Goal: Use online tool/utility: Use online tool/utility

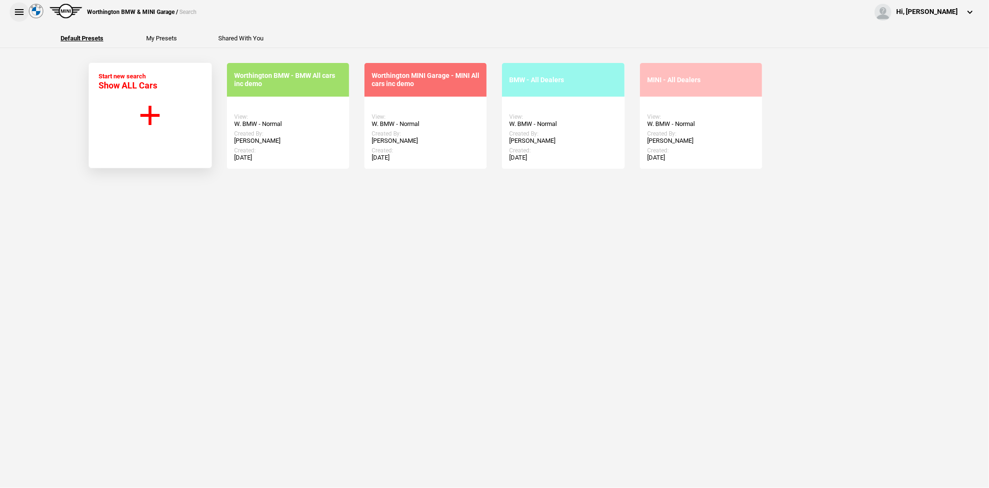
click at [24, 20] on button at bounding box center [19, 11] width 19 height 19
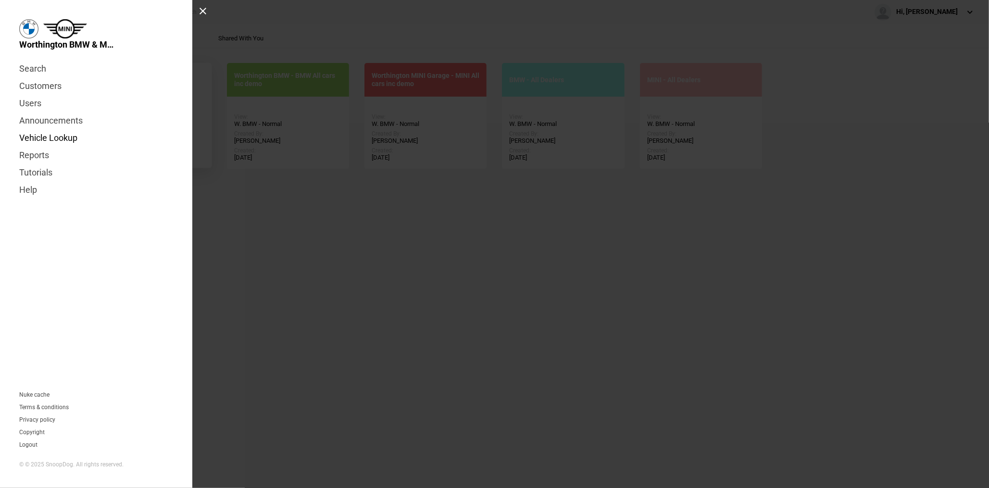
click at [40, 138] on link "Vehicle Lookup" at bounding box center [96, 137] width 154 height 17
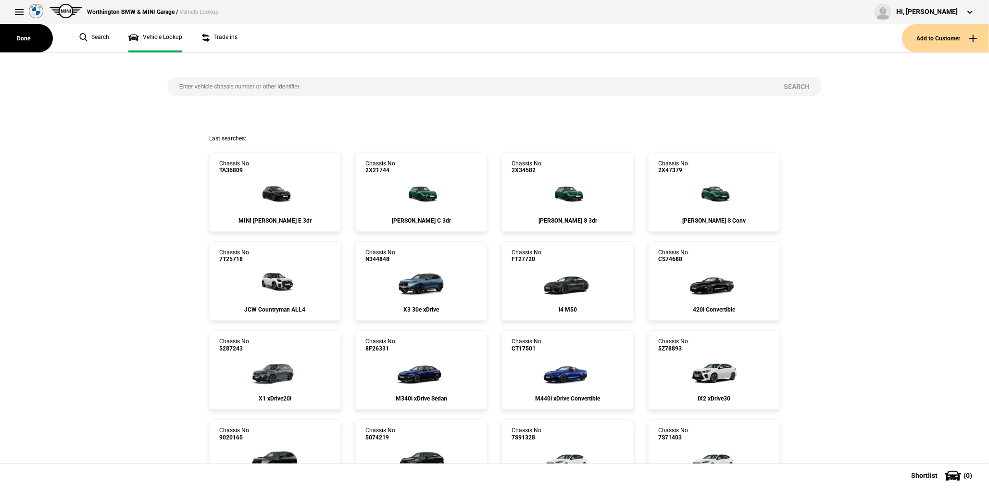
click at [197, 93] on input "search" at bounding box center [469, 86] width 604 height 19
paste input "5387122"
type input "5387122"
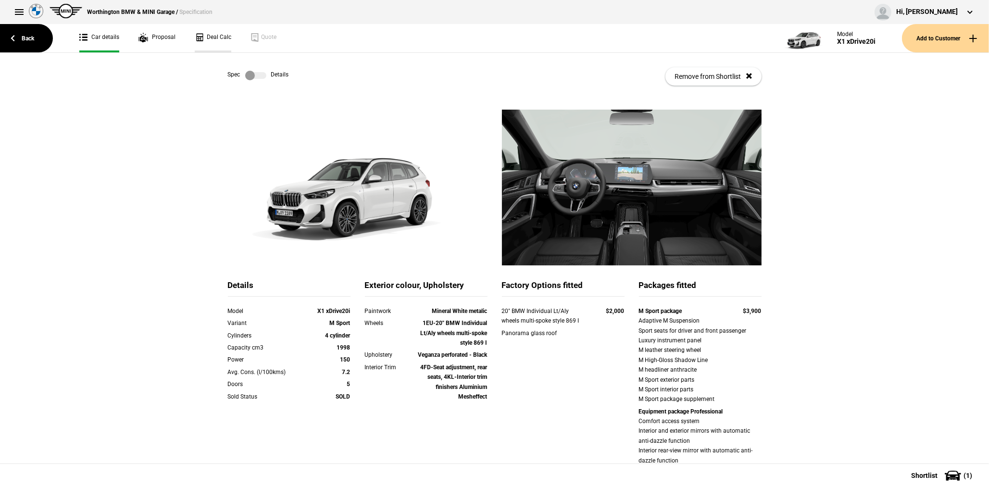
click at [218, 44] on link "Deal Calc" at bounding box center [213, 38] width 37 height 28
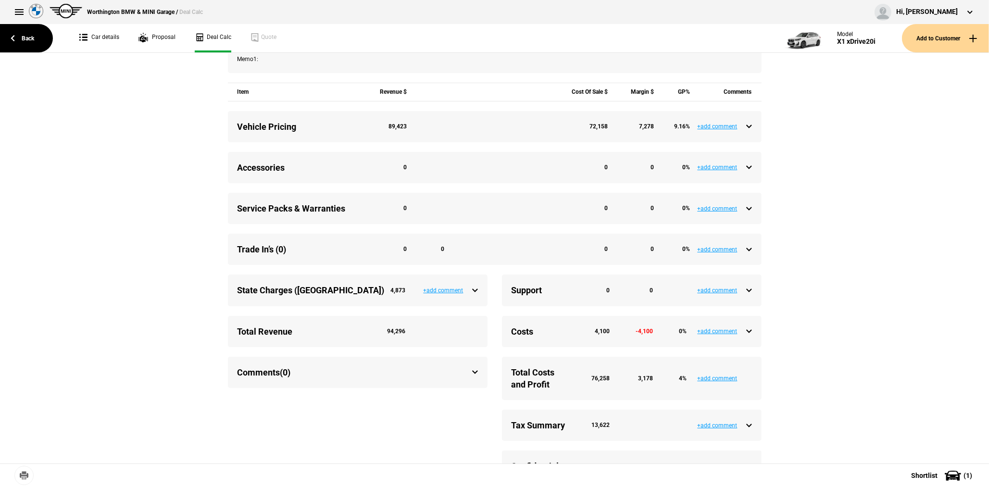
scroll to position [337, 0]
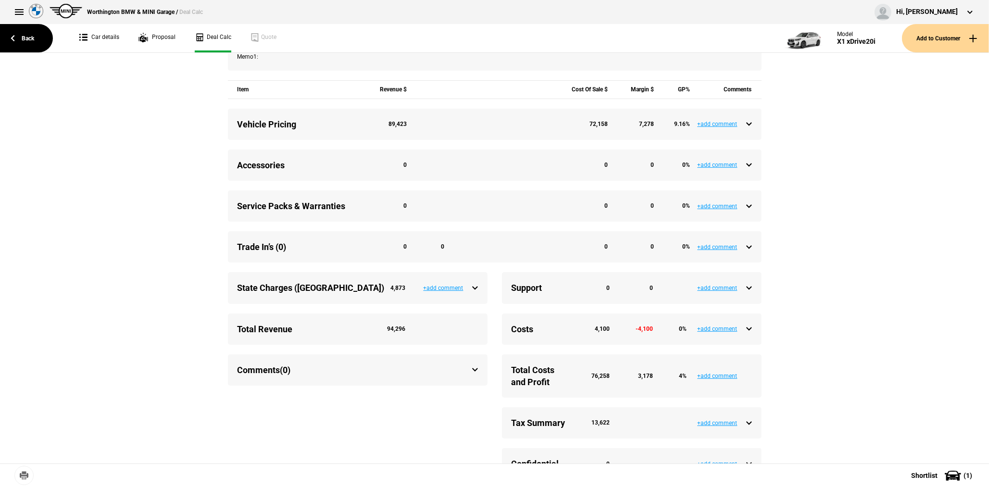
click at [744, 294] on div "Support 0 0" at bounding box center [632, 288] width 240 height 12
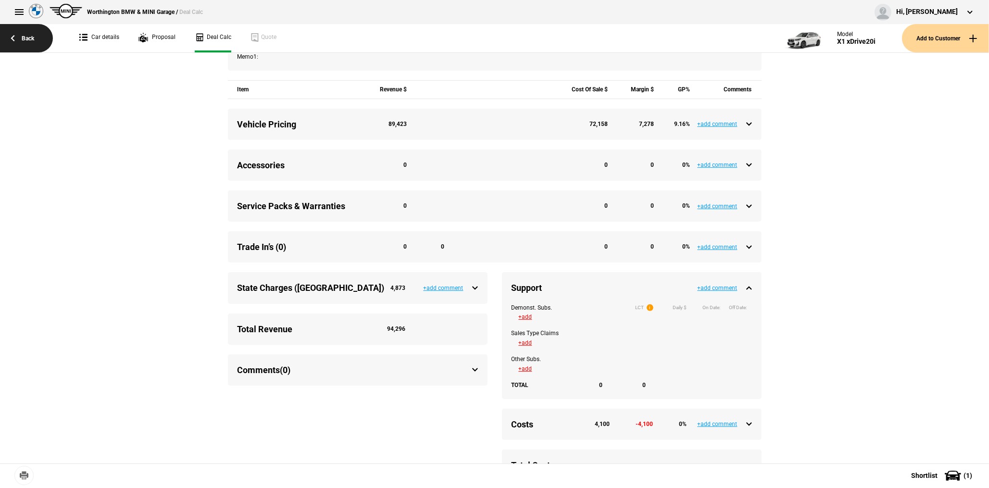
click at [28, 34] on link "Back" at bounding box center [26, 38] width 53 height 28
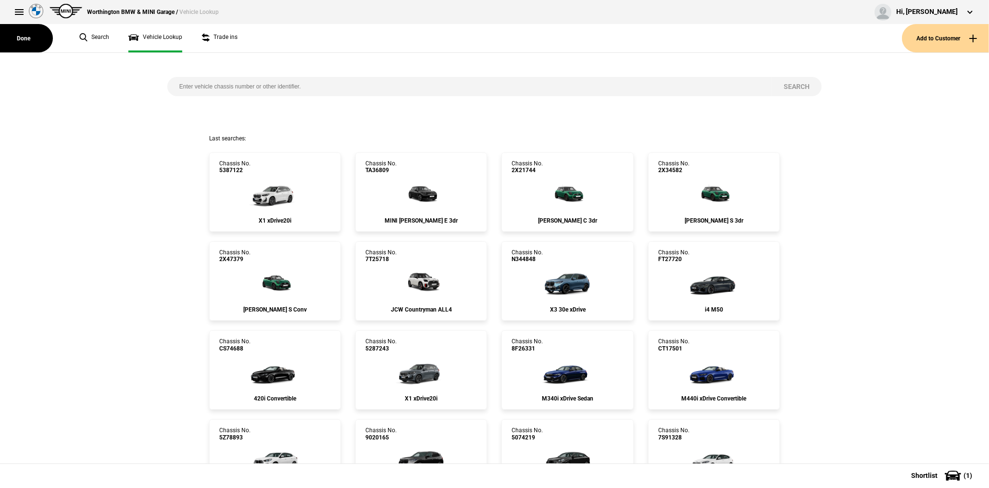
click at [223, 83] on input "search" at bounding box center [469, 86] width 604 height 19
paste input "9108937"
type input "9108937"
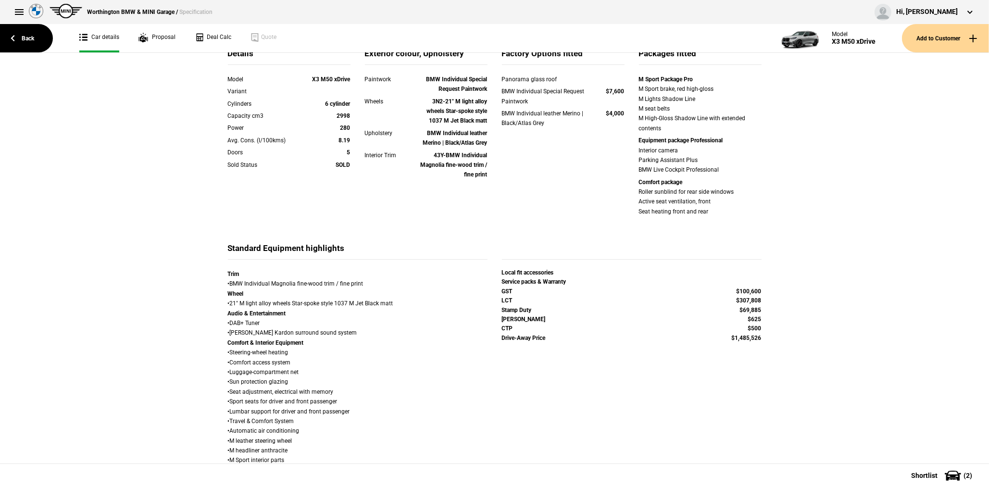
scroll to position [240, 0]
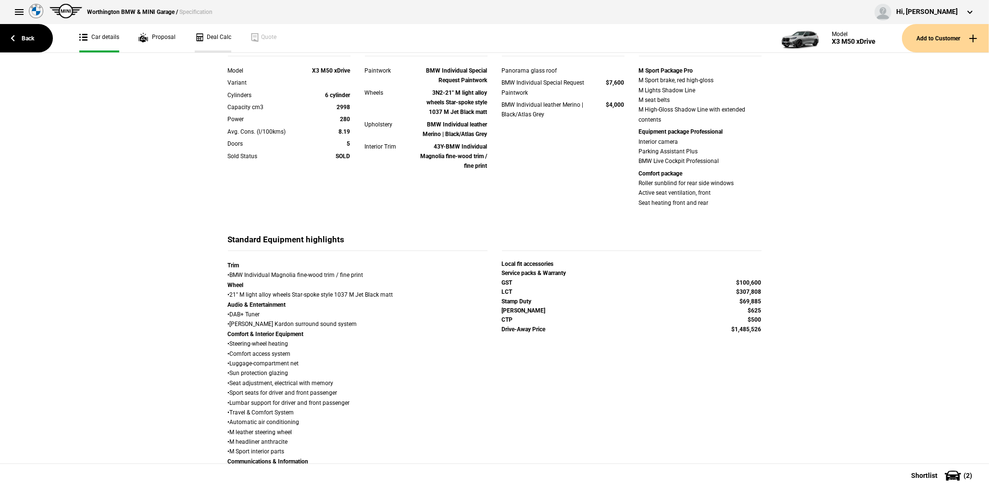
click at [211, 42] on link "Deal Calc" at bounding box center [213, 38] width 37 height 28
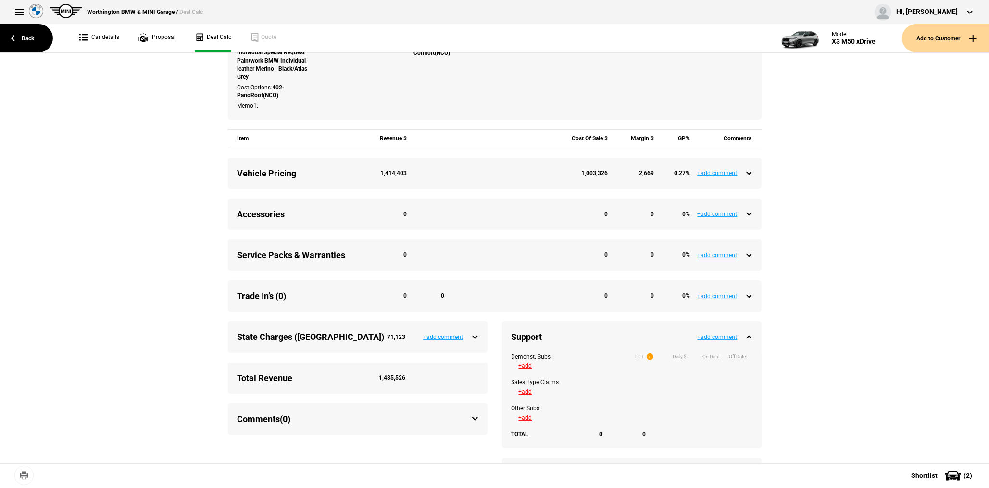
scroll to position [288, 0]
click at [13, 38] on link "Back" at bounding box center [26, 38] width 53 height 28
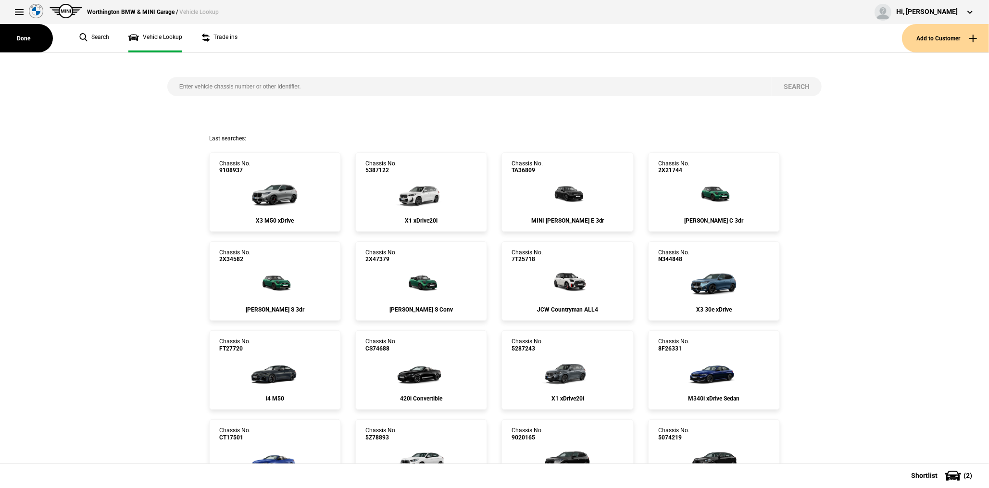
click at [251, 87] on input "search" at bounding box center [469, 86] width 604 height 19
paste input "5279746"
type input "5279746"
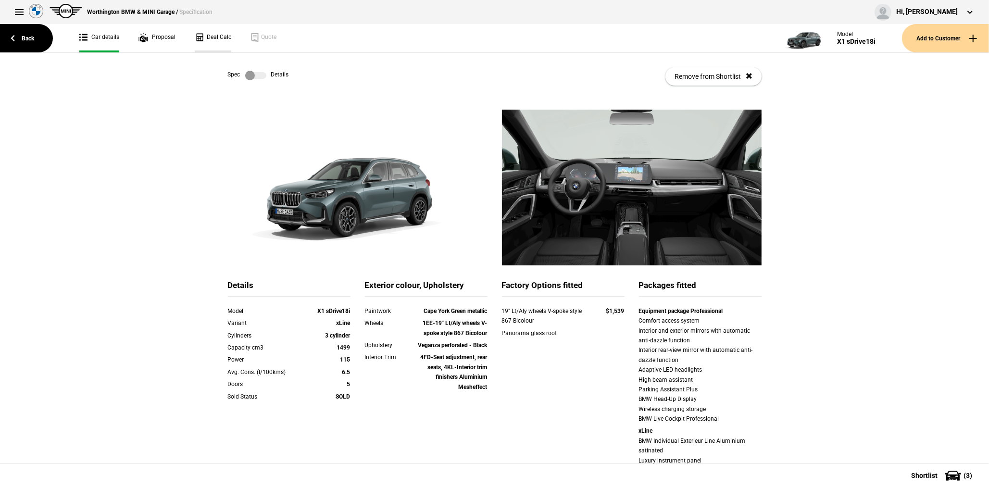
click at [202, 32] on link "Deal Calc" at bounding box center [213, 38] width 37 height 28
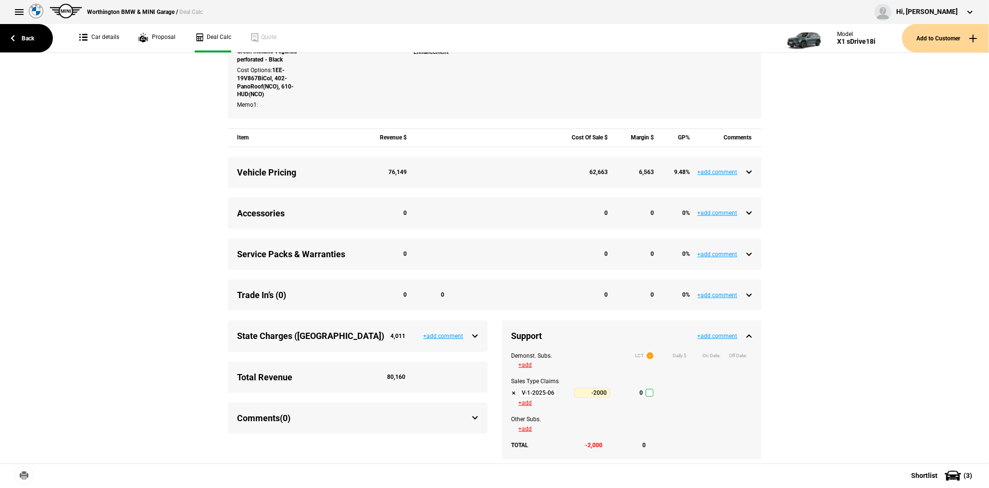
scroll to position [433, 0]
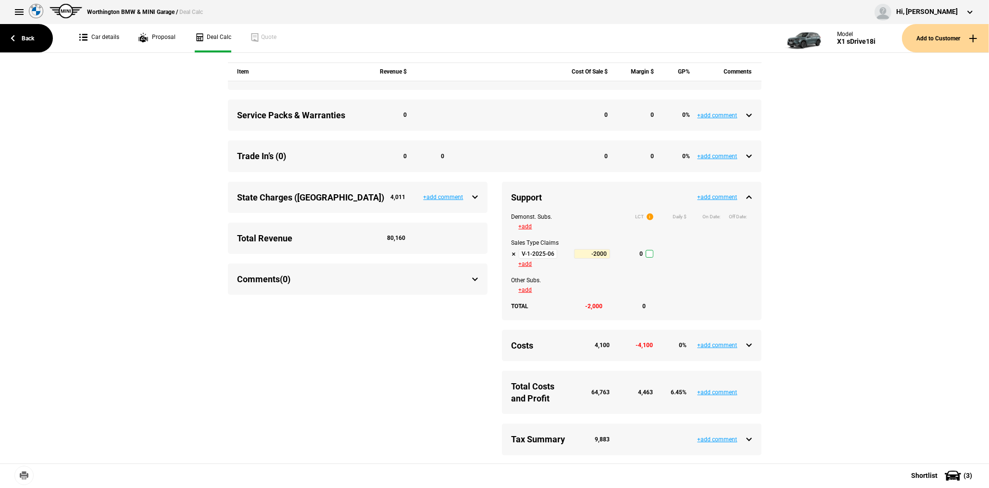
click at [537, 259] on input "V-1-2025-06-30 Tactical Support Q3-2025" at bounding box center [538, 254] width 38 height 10
click at [30, 43] on link "Back" at bounding box center [26, 38] width 53 height 28
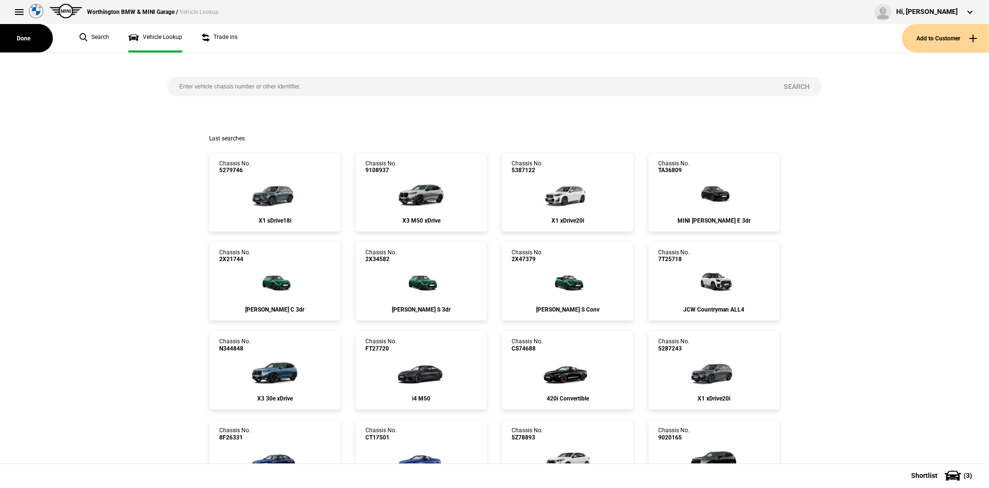
click at [205, 92] on input "search" at bounding box center [469, 86] width 604 height 19
paste input "9096456"
type input "9096456"
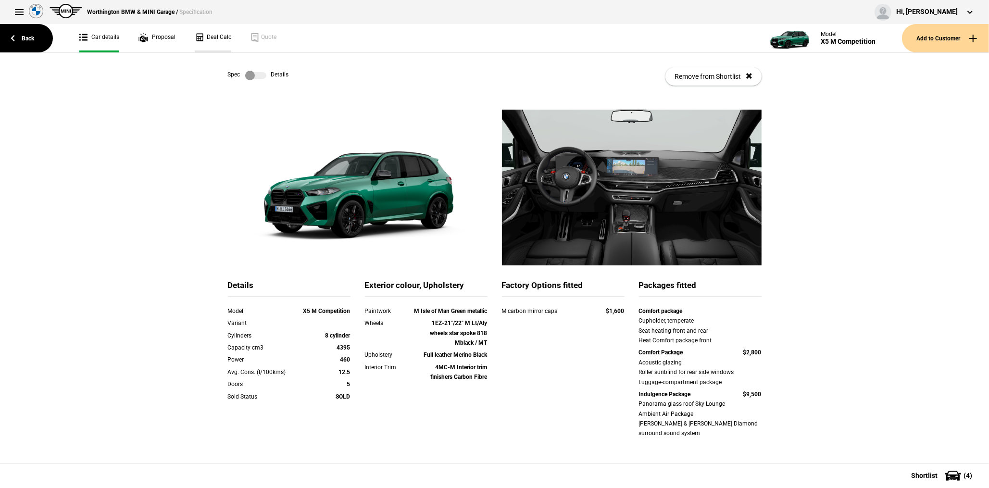
click at [213, 39] on link "Deal Calc" at bounding box center [213, 38] width 37 height 28
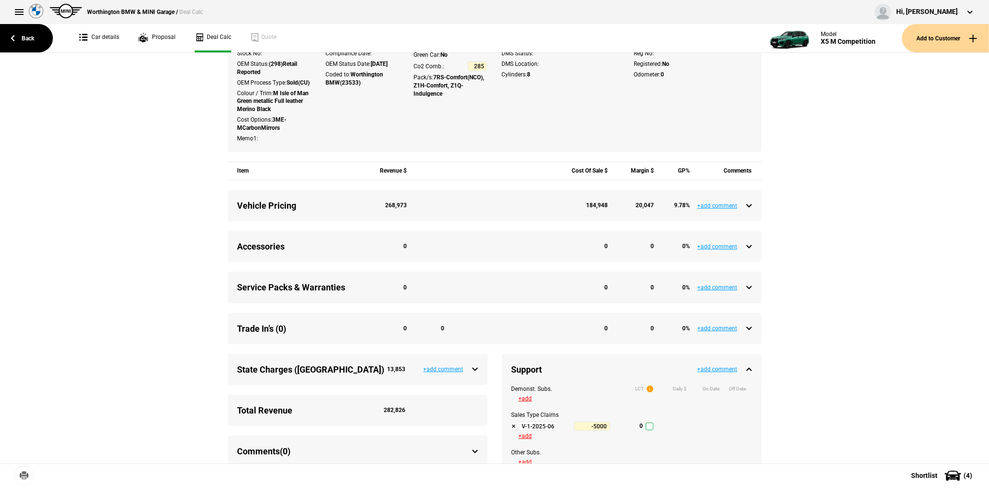
scroll to position [240, 0]
click at [539, 430] on input "V-1-2025-06-30 Tactical Support Q3-2025" at bounding box center [538, 425] width 38 height 10
click at [37, 40] on link "Back" at bounding box center [26, 38] width 53 height 28
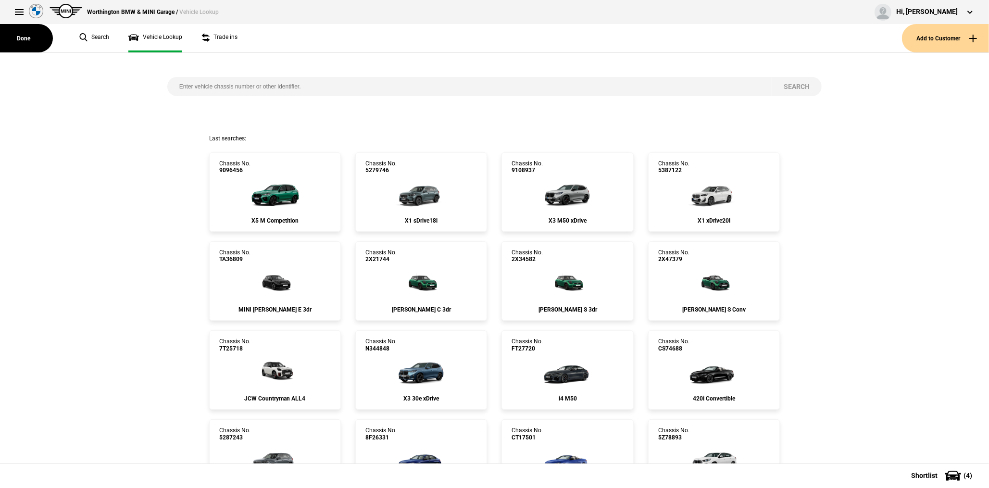
click at [234, 86] on input "search" at bounding box center [469, 86] width 604 height 19
paste input "N357386"
type input "N357386"
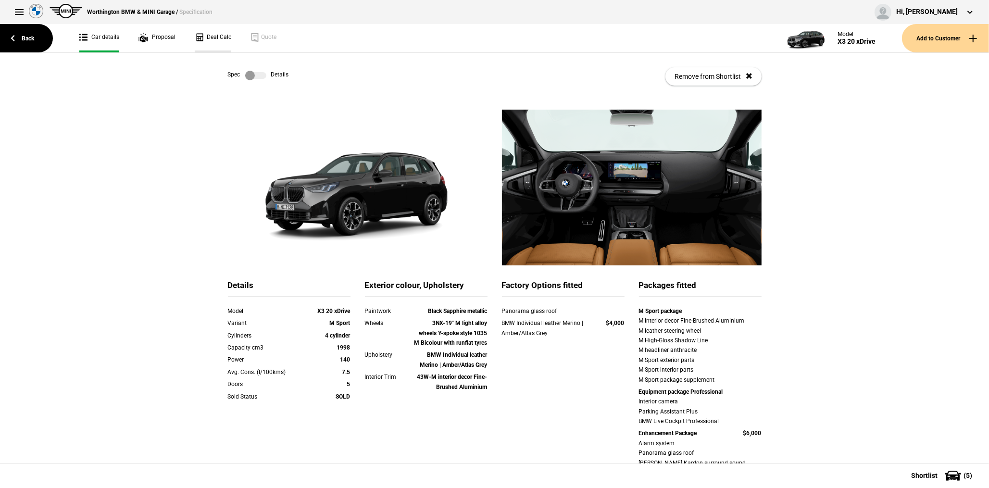
click at [195, 37] on link "Deal Calc" at bounding box center [213, 38] width 37 height 28
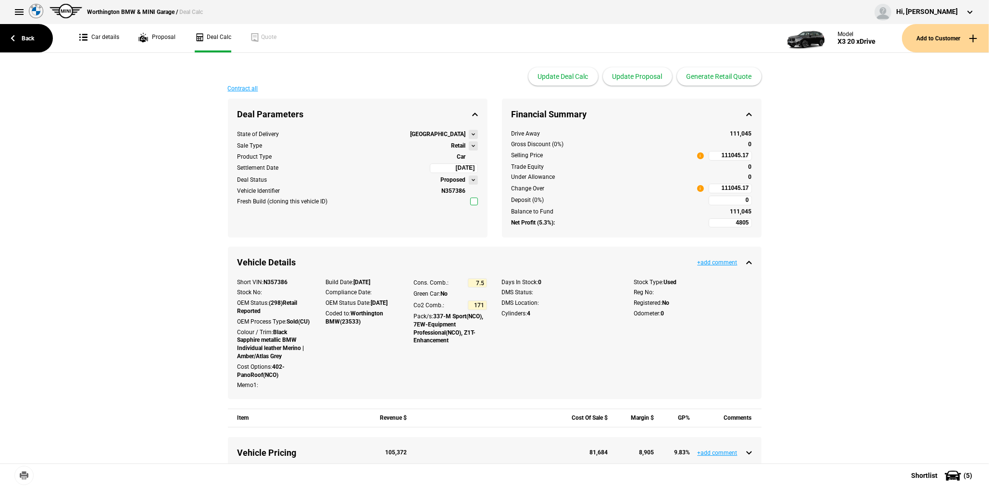
scroll to position [288, 0]
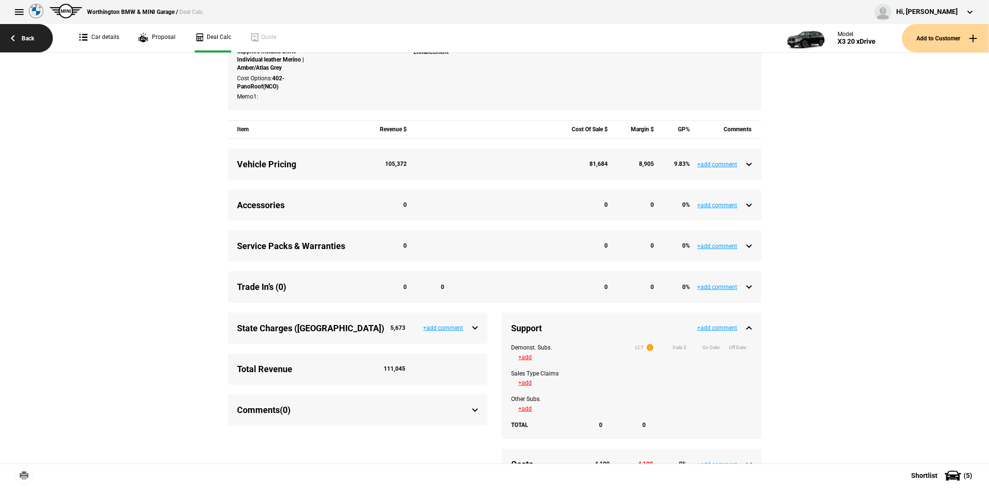
click at [17, 37] on link "Back" at bounding box center [26, 38] width 53 height 28
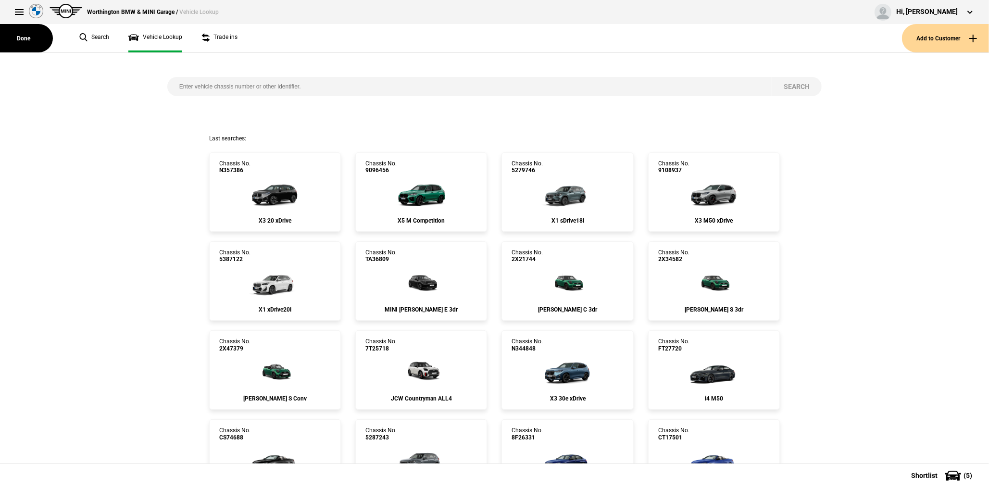
click at [301, 89] on input "search" at bounding box center [469, 86] width 604 height 19
paste input "N348724"
type input "N348724"
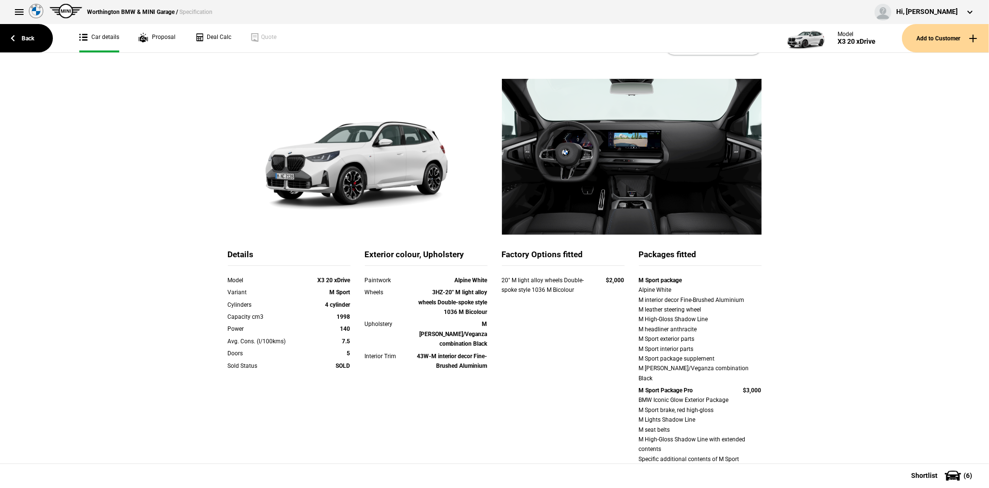
scroll to position [24, 0]
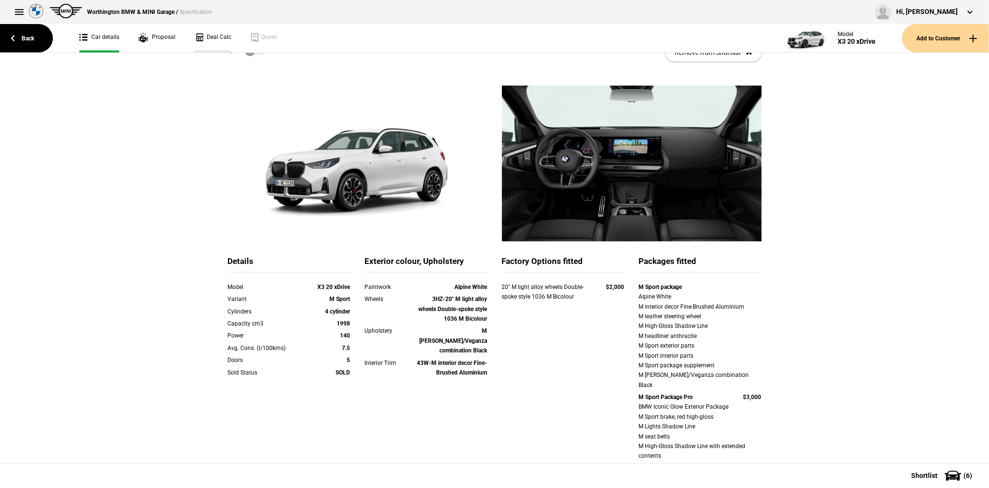
click at [218, 40] on link "Deal Calc" at bounding box center [213, 38] width 37 height 28
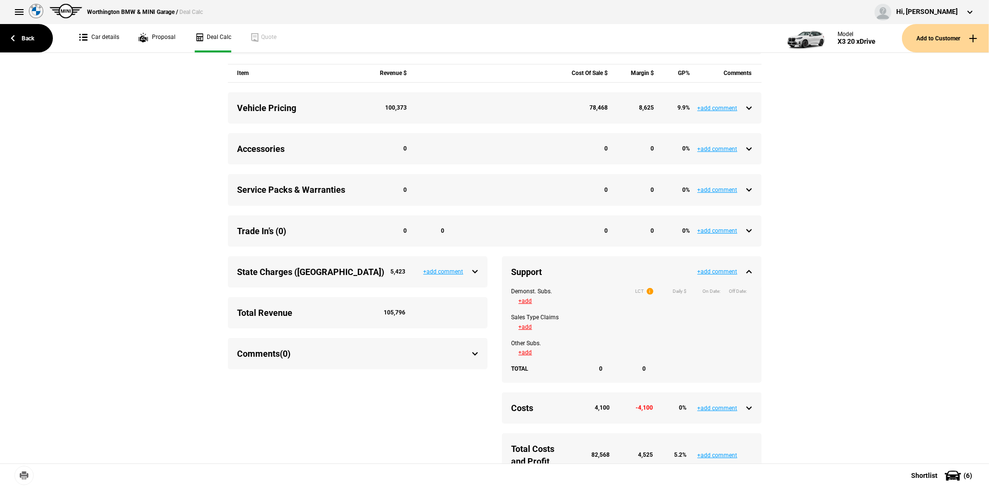
scroll to position [433, 0]
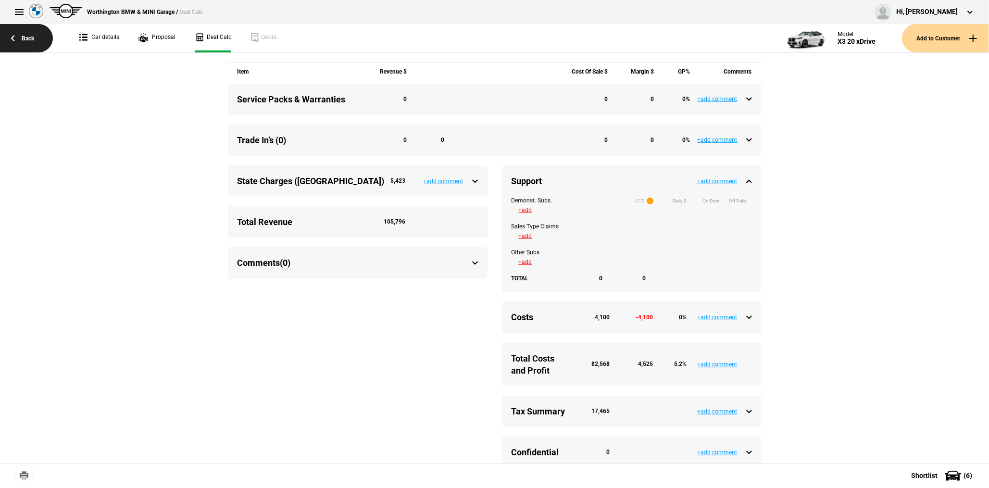
click at [31, 43] on link "Back" at bounding box center [26, 38] width 53 height 28
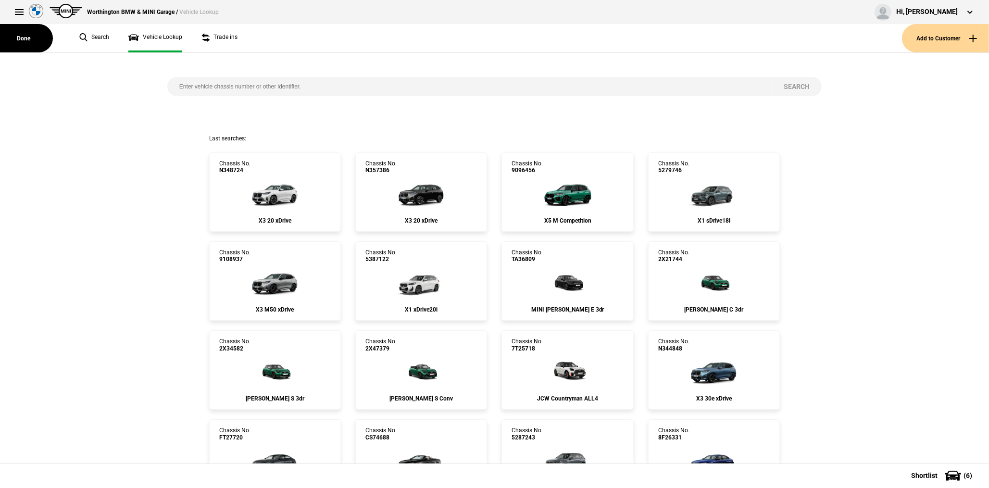
click at [261, 92] on input "search" at bounding box center [469, 86] width 604 height 19
paste input "5279435"
type input "5279435"
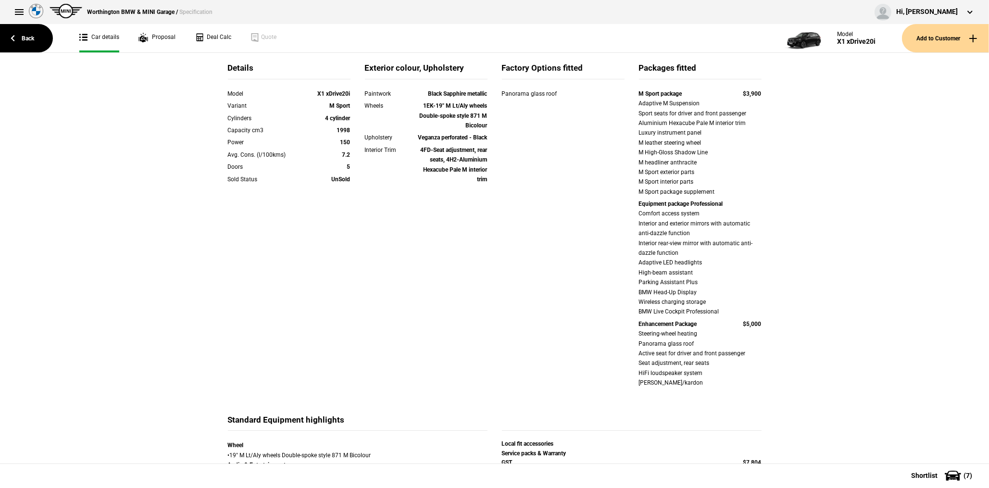
scroll to position [48, 0]
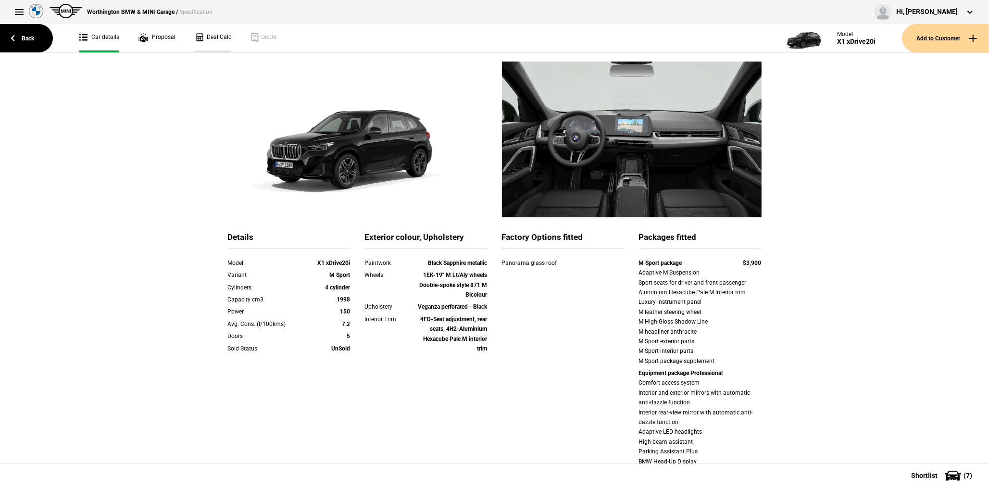
click at [212, 36] on link "Deal Calc" at bounding box center [213, 38] width 37 height 28
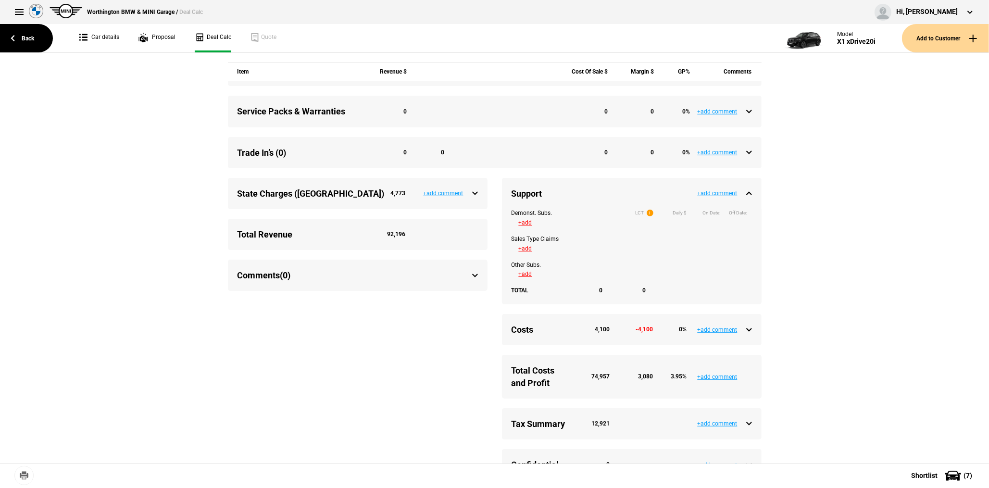
scroll to position [433, 0]
